Goal: Contribute content: Add original content to the website for others to see

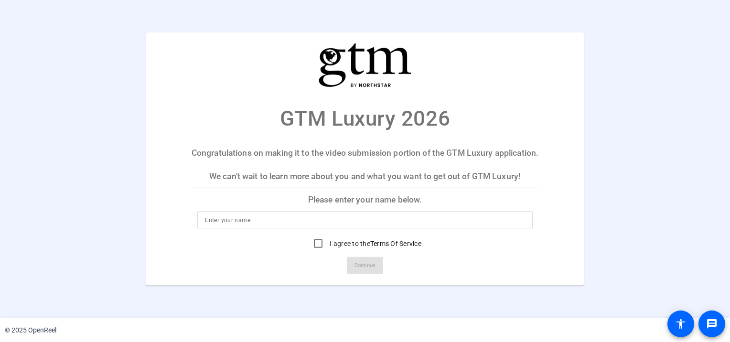
click at [251, 226] on input at bounding box center [364, 219] width 319 height 11
type input "[PERSON_NAME]"
click at [239, 211] on p "Please enter your name below." at bounding box center [365, 199] width 350 height 23
click at [314, 251] on input "I agree to the Terms Of Service" at bounding box center [317, 243] width 19 height 19
checkbox input "true"
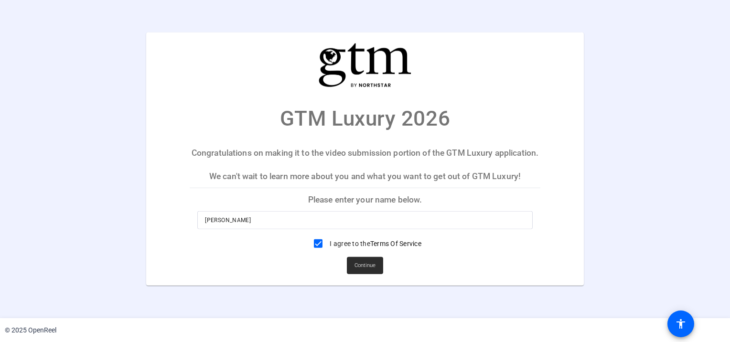
click at [370, 273] on span "Continue" at bounding box center [364, 265] width 21 height 14
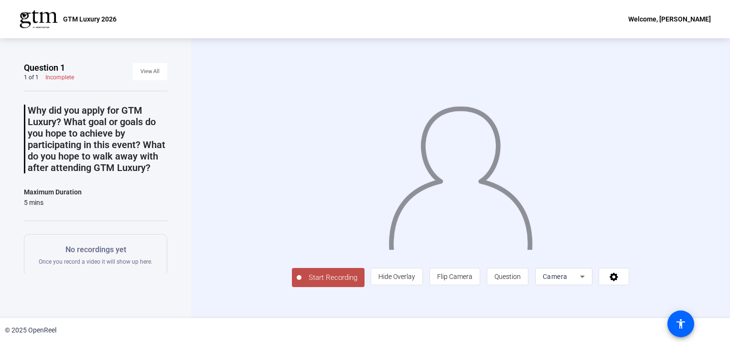
click at [292, 287] on button "Start Recording" at bounding box center [328, 277] width 73 height 19
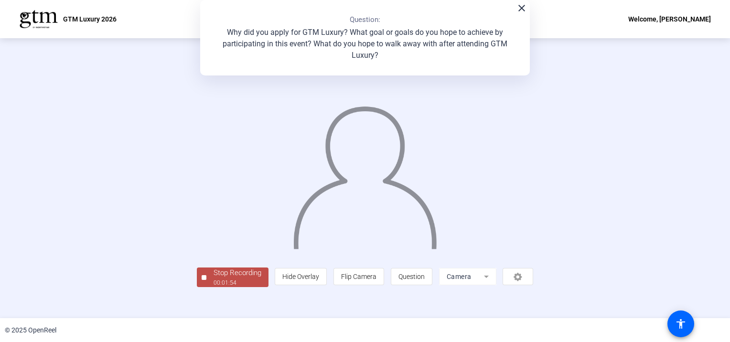
click at [313, 248] on img at bounding box center [365, 173] width 146 height 151
click at [213, 278] on div "Stop Recording" at bounding box center [237, 272] width 48 height 11
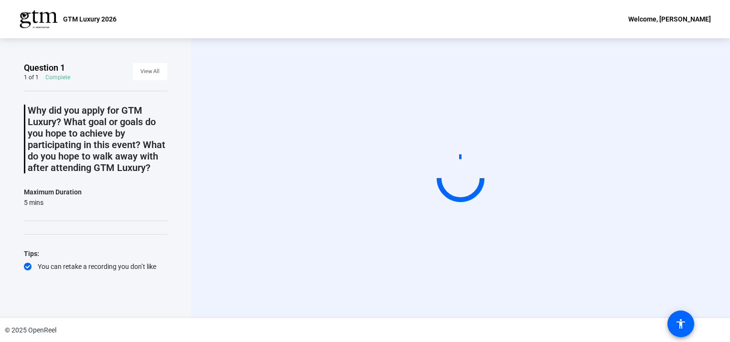
scroll to position [0, 0]
drag, startPoint x: 727, startPoint y: 113, endPoint x: 724, endPoint y: 129, distance: 16.0
click at [724, 129] on div "Start Recording" at bounding box center [460, 178] width 539 height 280
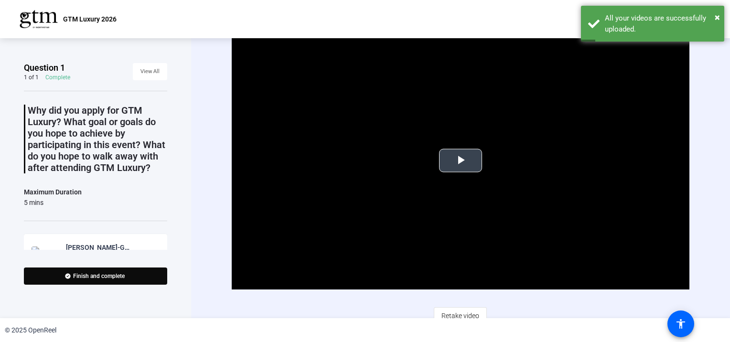
click at [460, 160] on span "Video Player" at bounding box center [460, 160] width 0 height 0
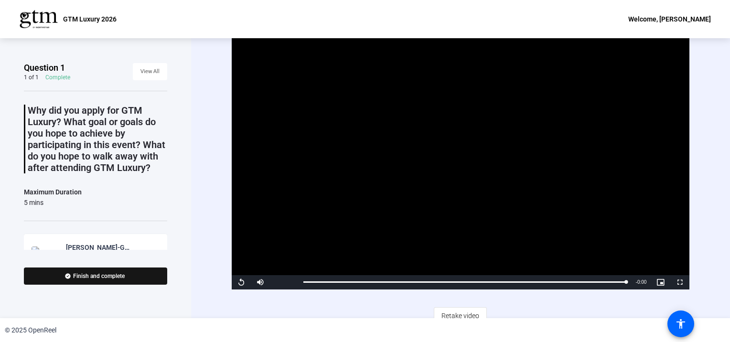
click at [55, 274] on span at bounding box center [95, 276] width 143 height 23
